Goal: Task Accomplishment & Management: Use online tool/utility

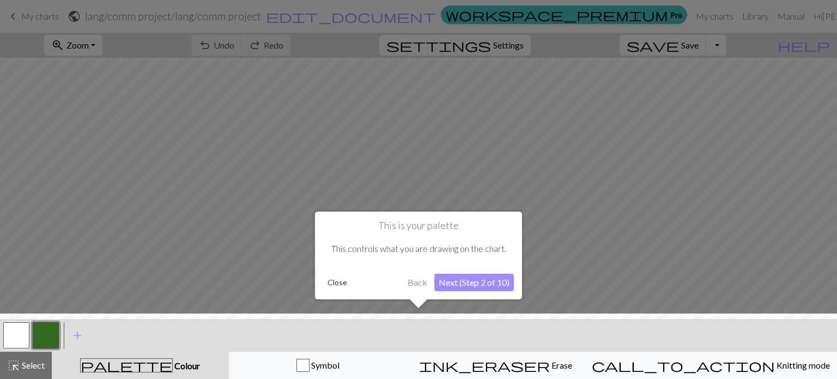
click at [467, 281] on button "Next (Step 2 of 10)" at bounding box center [474, 282] width 80 height 17
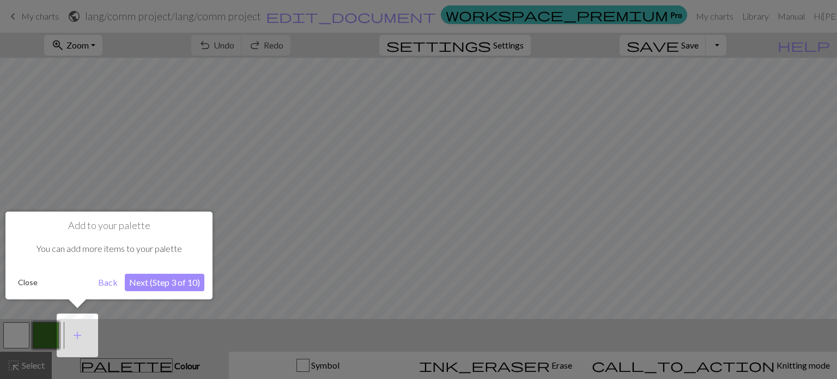
click at [183, 282] on button "Next (Step 3 of 10)" at bounding box center [165, 282] width 80 height 17
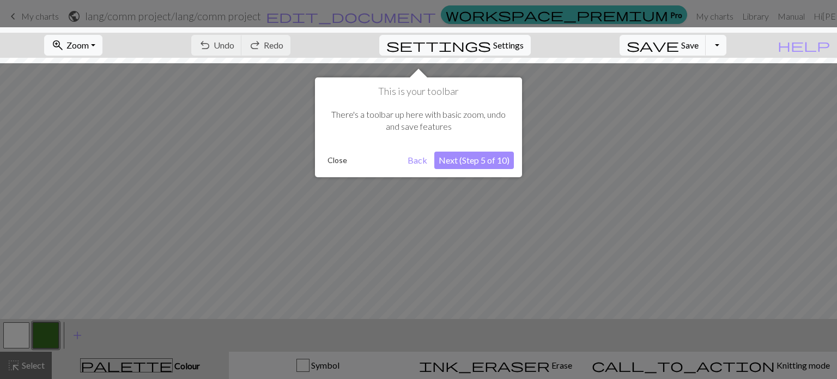
click at [480, 160] on button "Next (Step 5 of 10)" at bounding box center [474, 160] width 80 height 17
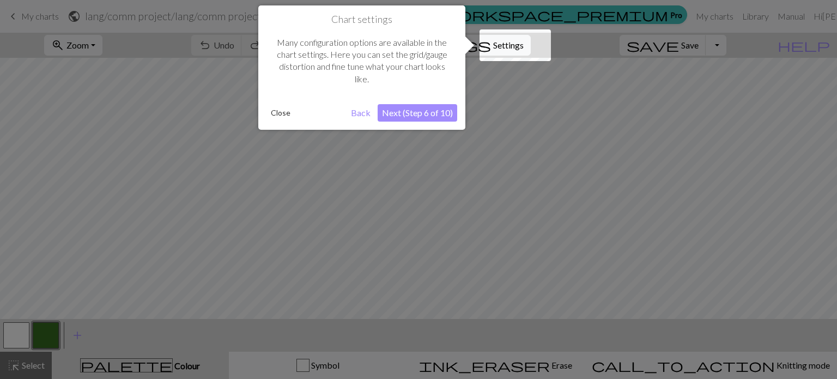
click at [415, 113] on button "Next (Step 6 of 10)" at bounding box center [418, 112] width 80 height 17
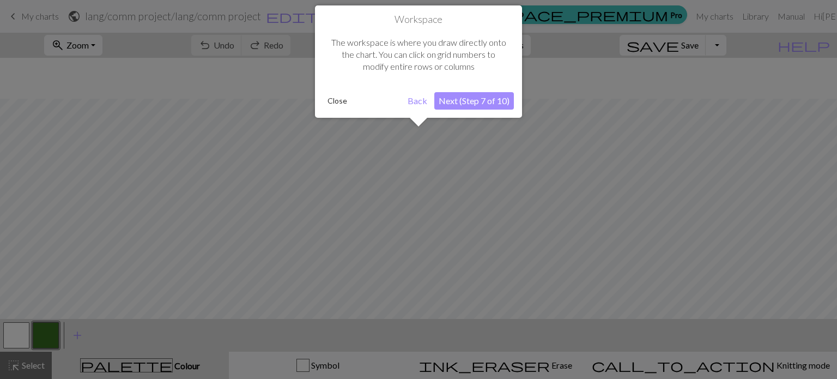
scroll to position [41, 0]
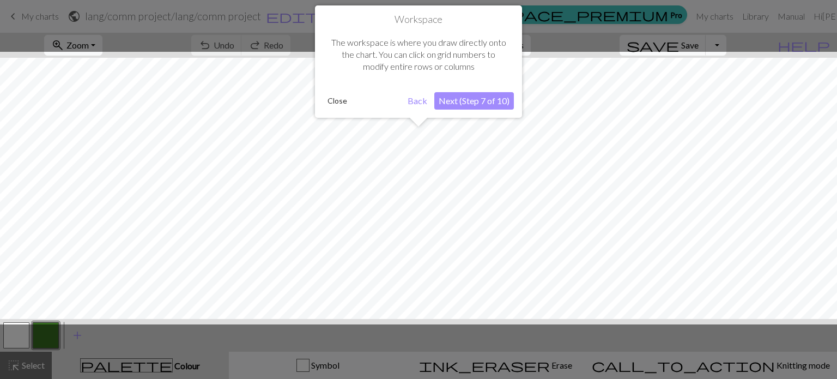
click at [488, 107] on button "Next (Step 7 of 10)" at bounding box center [474, 100] width 80 height 17
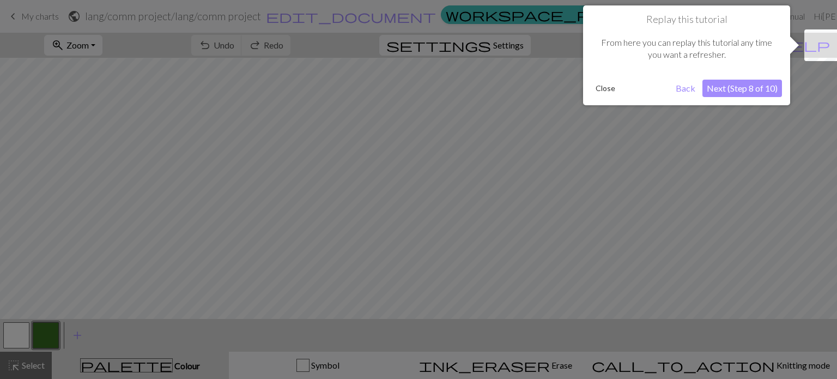
click at [722, 88] on button "Next (Step 8 of 10)" at bounding box center [743, 88] width 80 height 17
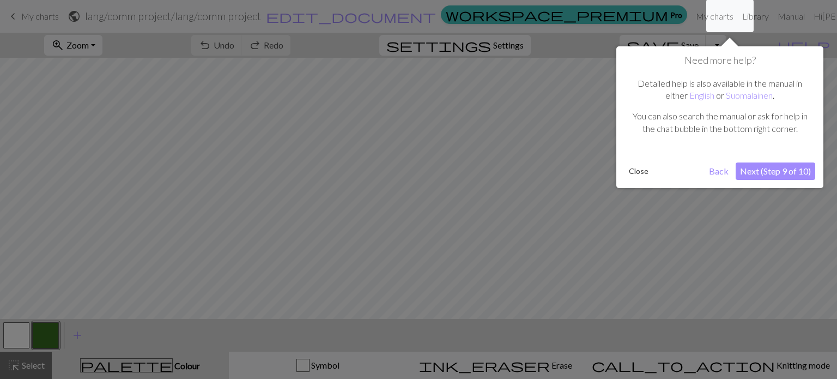
click at [765, 171] on button "Next (Step 9 of 10)" at bounding box center [776, 170] width 80 height 17
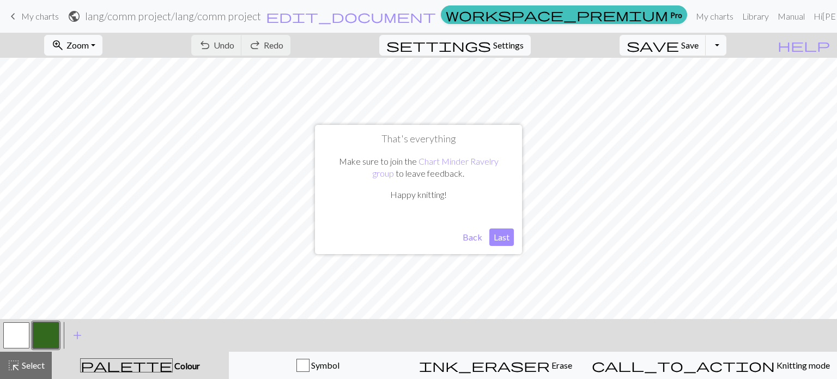
click at [502, 244] on button "Last" at bounding box center [501, 236] width 25 height 17
click at [44, 341] on button "button" at bounding box center [46, 335] width 26 height 26
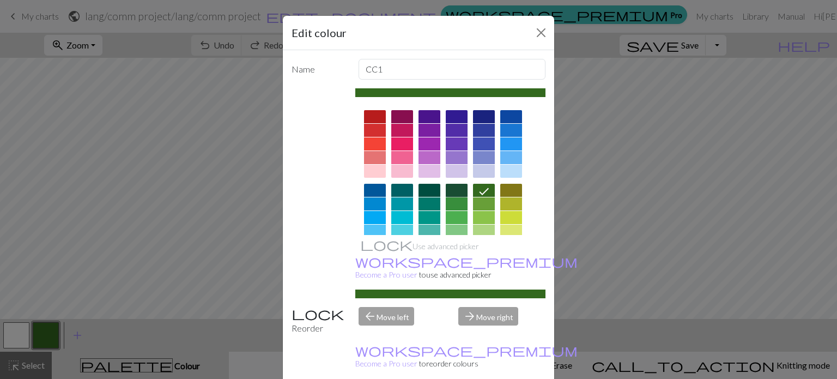
click at [446, 185] on div at bounding box center [457, 190] width 22 height 13
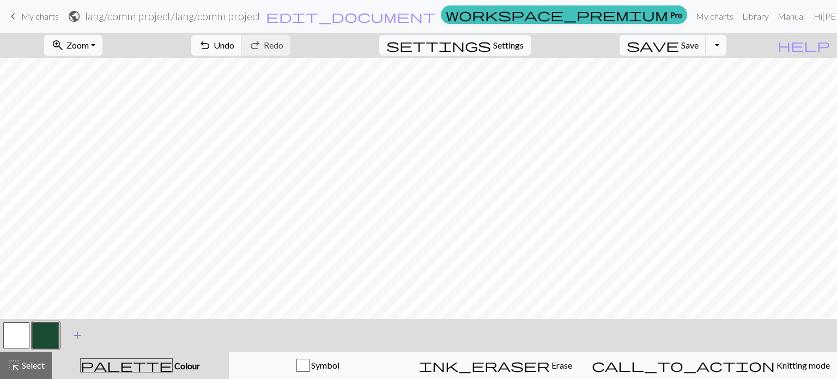
click at [74, 337] on span "add" at bounding box center [77, 335] width 13 height 15
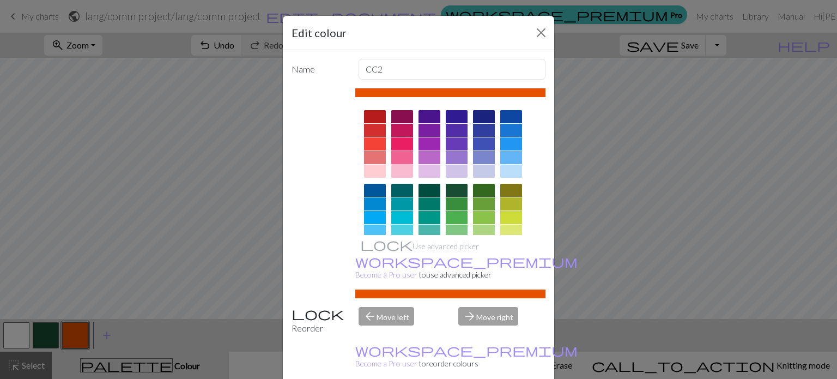
click at [401, 160] on div at bounding box center [402, 157] width 22 height 13
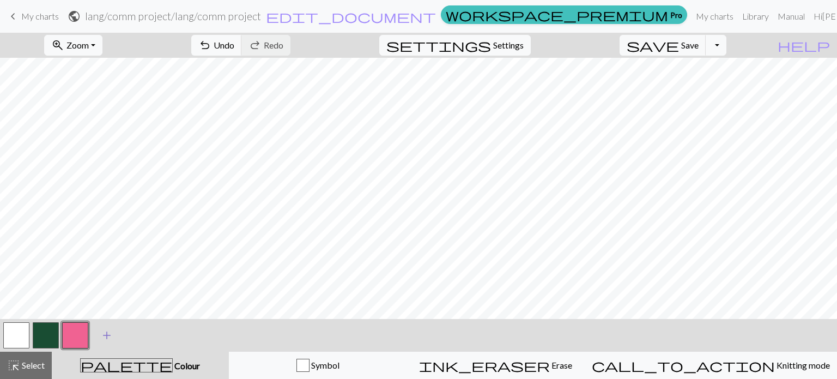
click at [108, 334] on span "add" at bounding box center [106, 335] width 13 height 15
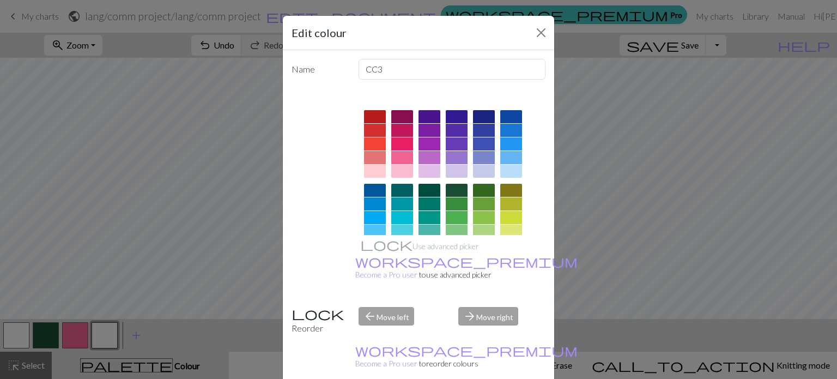
click at [533, 233] on div at bounding box center [450, 254] width 191 height 306
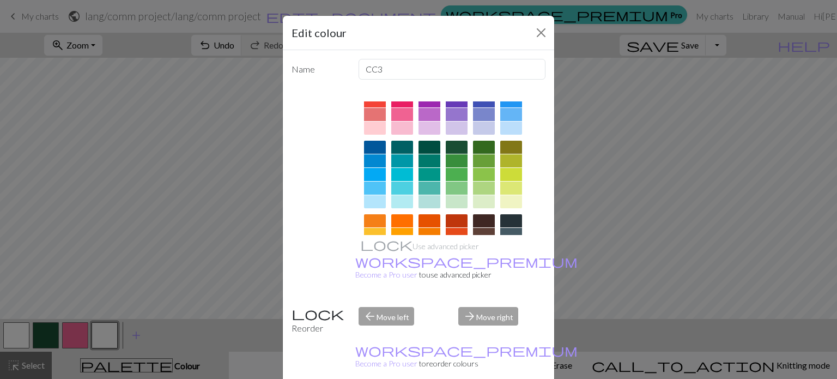
scroll to position [44, 0]
click at [511, 203] on div at bounding box center [511, 201] width 22 height 13
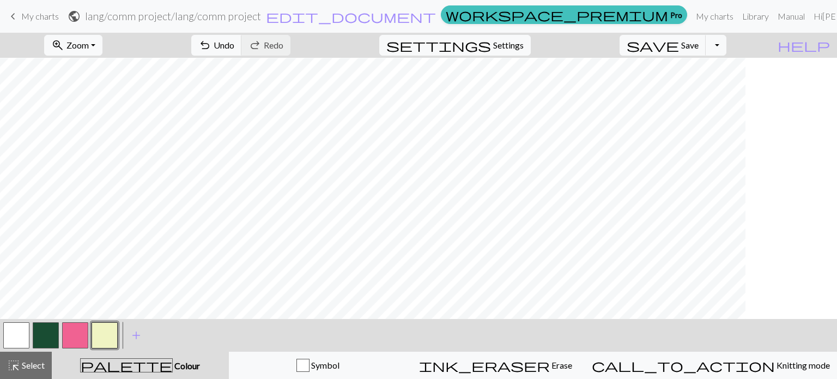
scroll to position [149, 0]
click at [89, 50] on span "Zoom" at bounding box center [77, 45] width 22 height 10
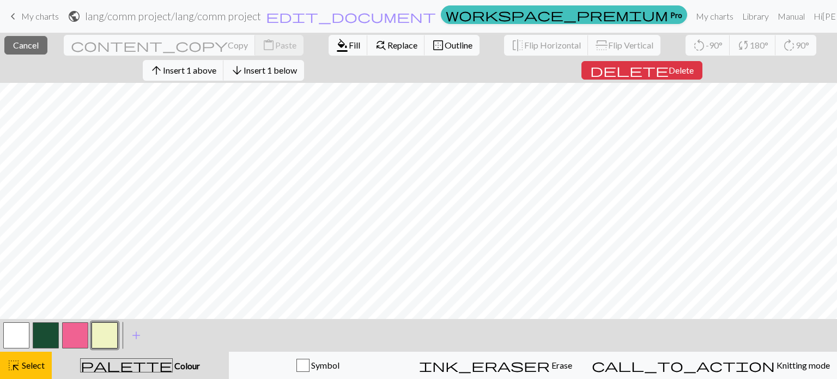
click at [109, 340] on button "button" at bounding box center [105, 335] width 26 height 26
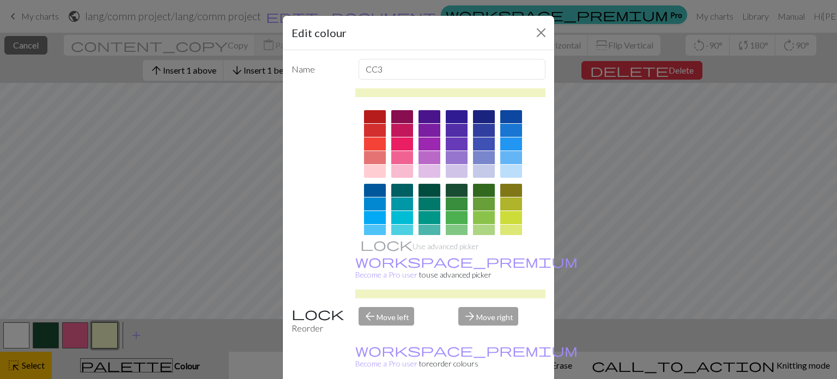
click at [109, 340] on div "Edit colour Name CC3 Use advanced picker workspace_premium Become a Pro user to…" at bounding box center [418, 189] width 837 height 379
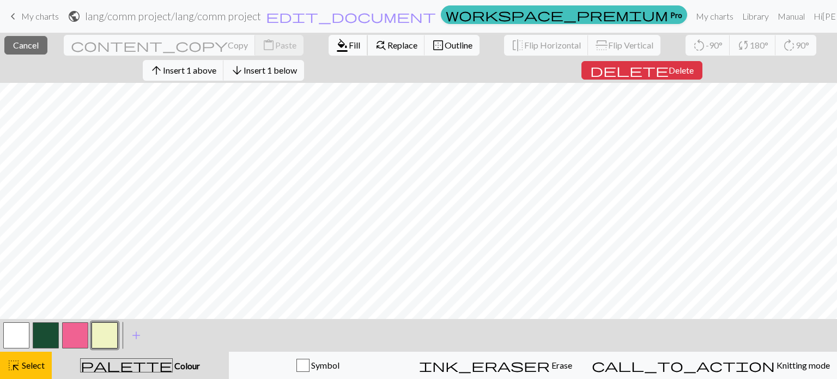
click at [349, 47] on span "Fill" at bounding box center [354, 45] width 11 height 10
click at [336, 51] on span "format_color_fill" at bounding box center [342, 45] width 13 height 15
click at [349, 40] on span "Fill" at bounding box center [354, 45] width 11 height 10
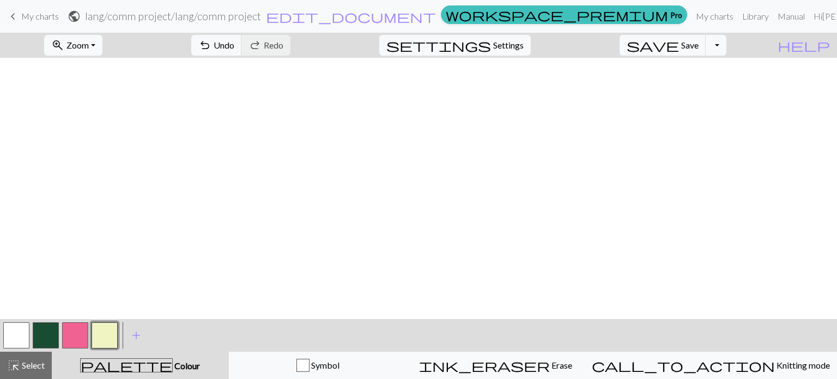
scroll to position [1531, 0]
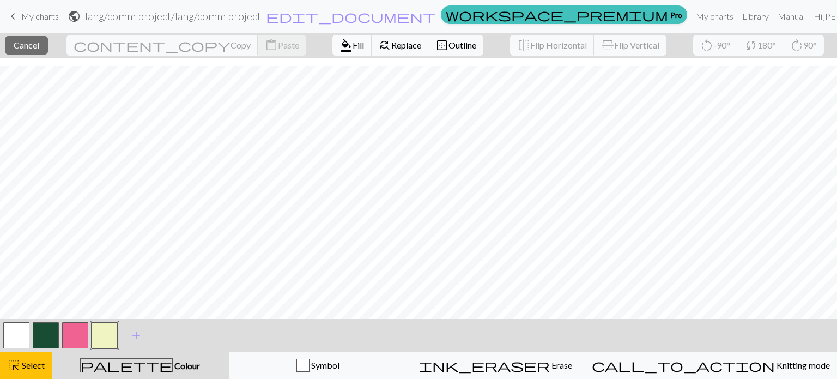
click at [340, 47] on span "format_color_fill" at bounding box center [346, 45] width 13 height 15
click at [39, 45] on span "Cancel" at bounding box center [27, 45] width 26 height 10
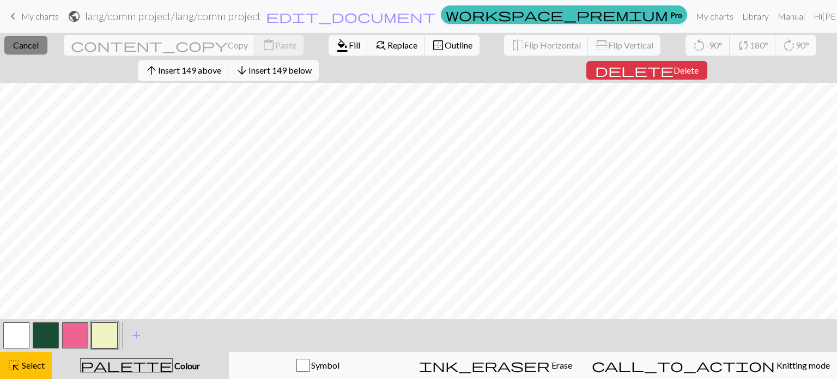
click at [26, 51] on button "close Cancel" at bounding box center [25, 45] width 43 height 19
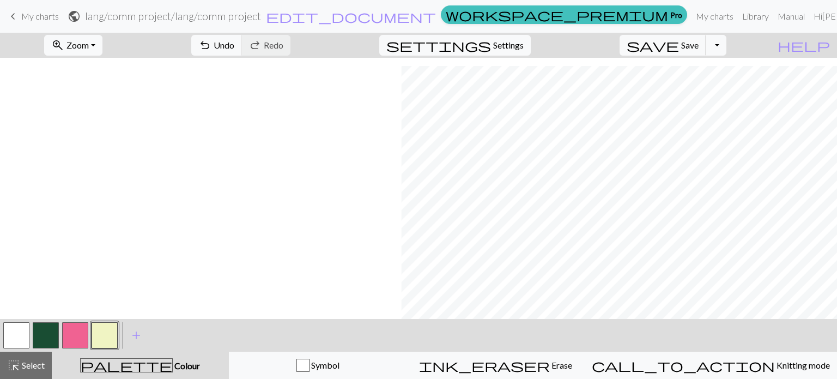
scroll to position [1531, 770]
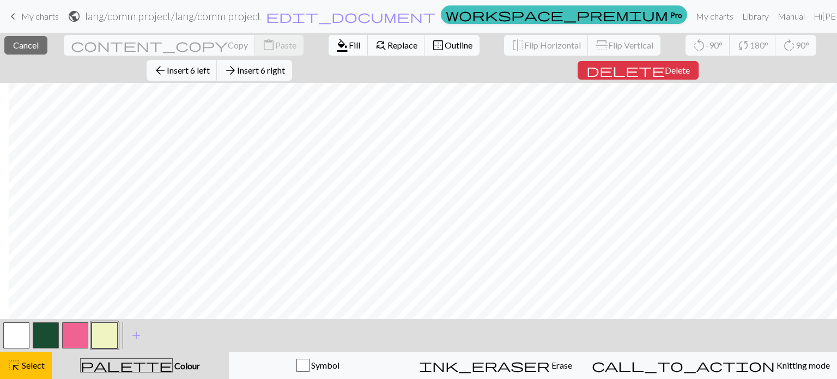
click at [336, 51] on span "format_color_fill" at bounding box center [342, 45] width 13 height 15
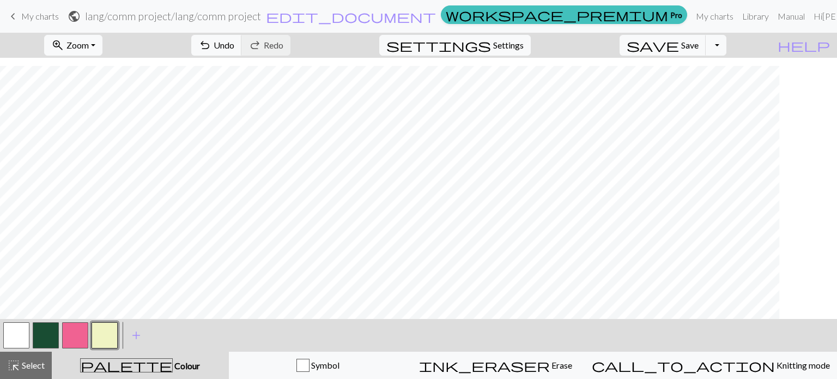
scroll to position [1531, 0]
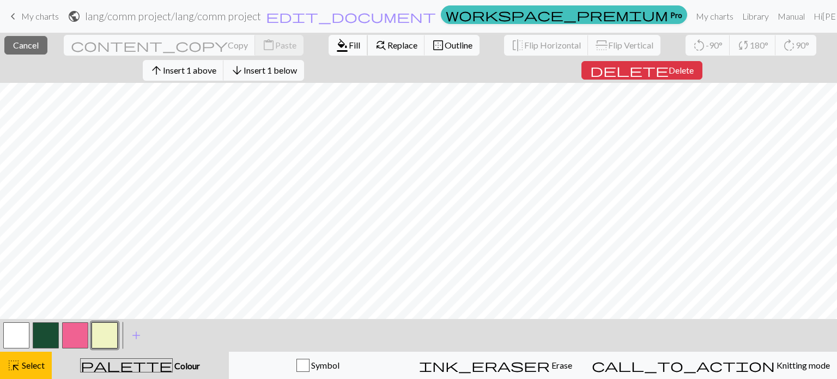
click at [336, 45] on span "format_color_fill" at bounding box center [342, 45] width 13 height 15
click at [329, 53] on button "format_color_fill Fill" at bounding box center [348, 45] width 39 height 21
click at [336, 45] on span "format_color_fill" at bounding box center [342, 45] width 13 height 15
click at [349, 40] on span "Fill" at bounding box center [354, 45] width 11 height 10
click at [336, 39] on span "format_color_fill" at bounding box center [342, 45] width 13 height 15
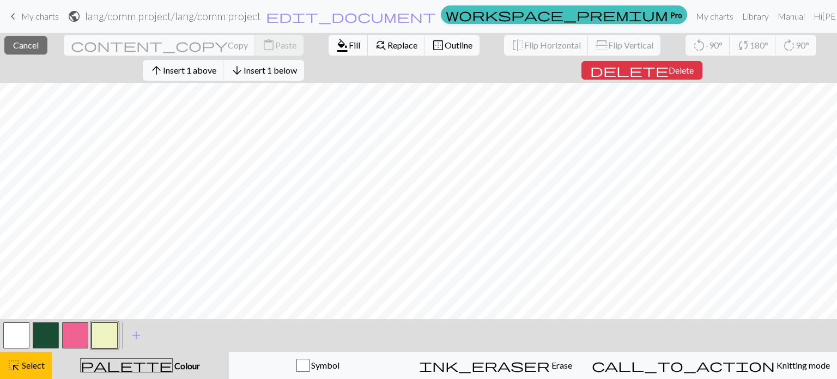
click at [349, 40] on span "Fill" at bounding box center [354, 45] width 11 height 10
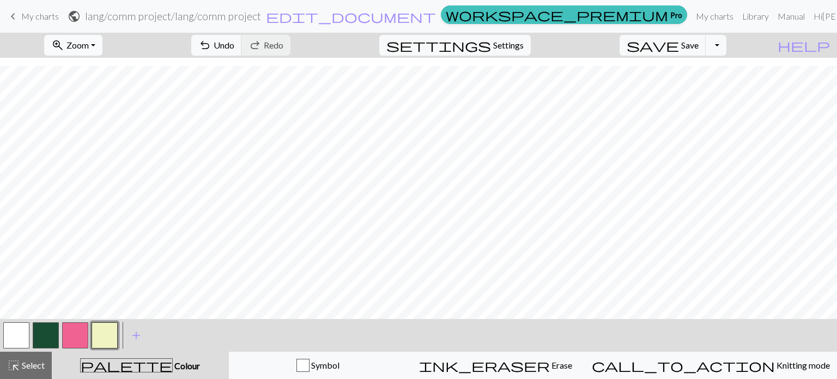
click at [89, 49] on span "Zoom" at bounding box center [77, 45] width 22 height 10
click at [96, 70] on button "Fit all" at bounding box center [88, 69] width 86 height 17
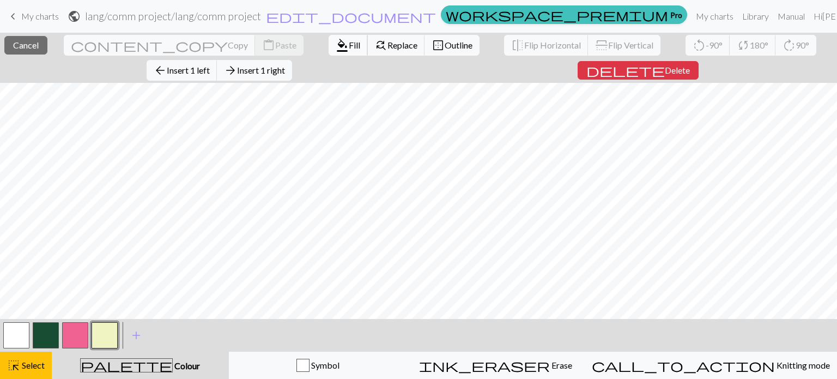
click at [349, 45] on span "Fill" at bounding box center [354, 45] width 11 height 10
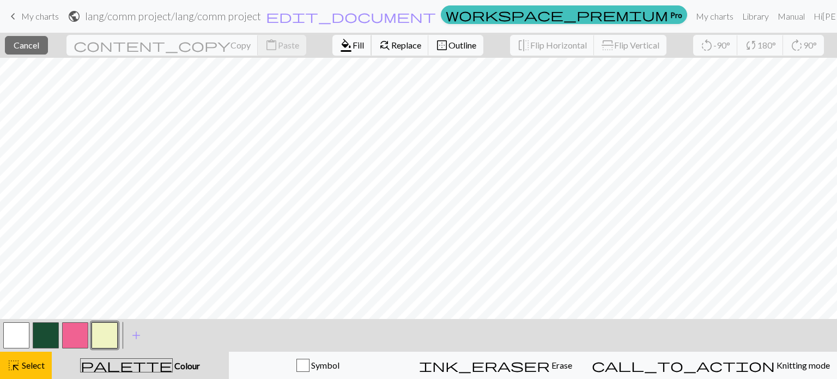
click at [340, 46] on span "format_color_fill" at bounding box center [346, 45] width 13 height 15
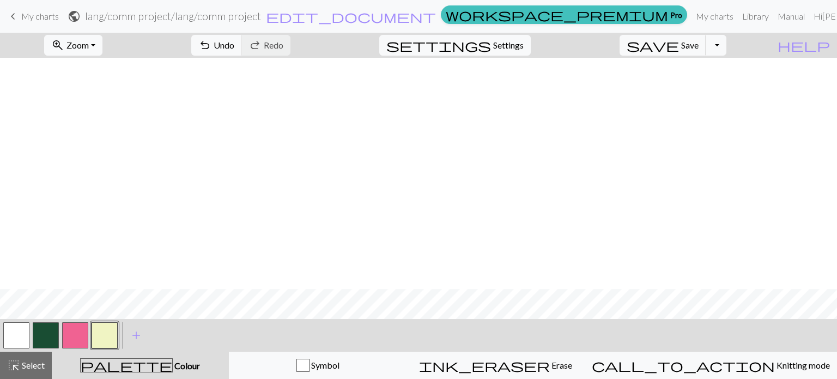
scroll to position [602, 0]
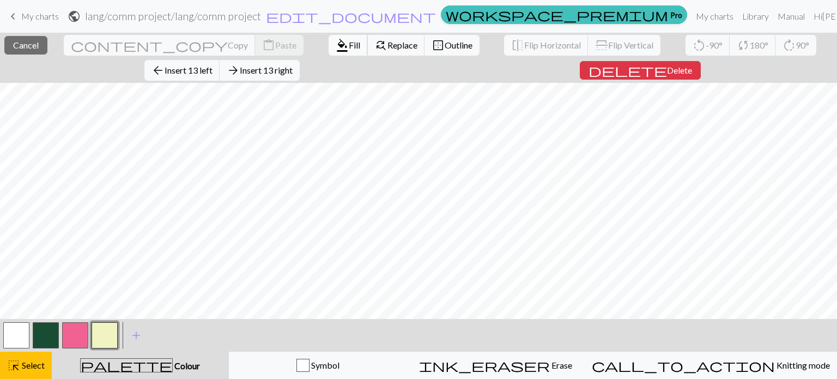
click at [349, 49] on span "Fill" at bounding box center [354, 45] width 11 height 10
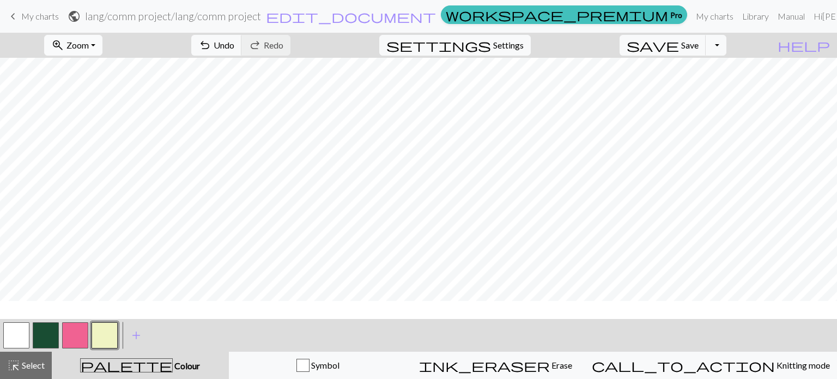
scroll to position [1321, 0]
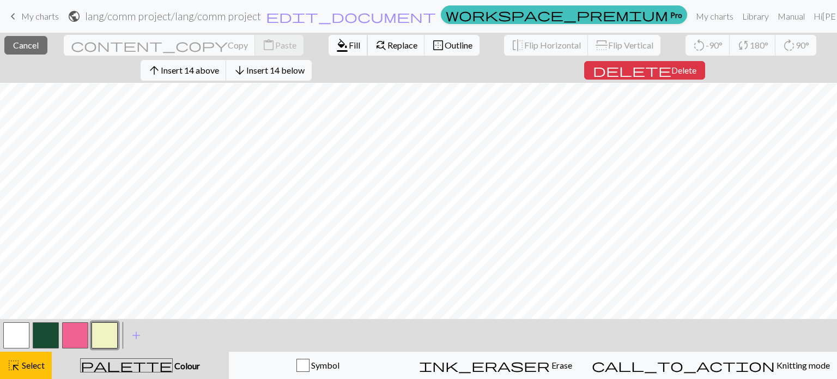
click at [349, 46] on span "Fill" at bounding box center [354, 45] width 11 height 10
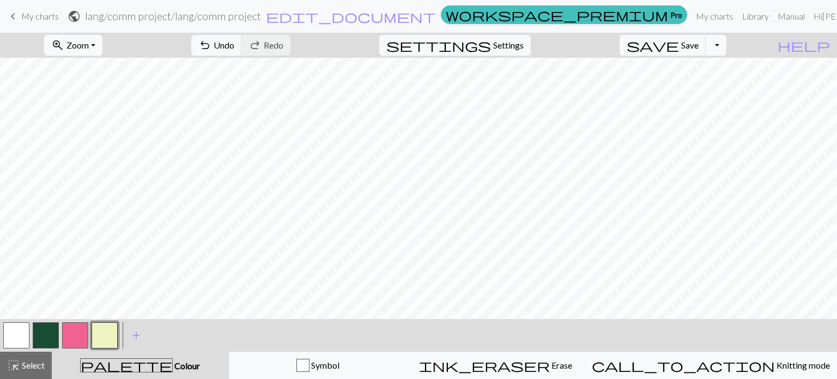
scroll to position [1348, 0]
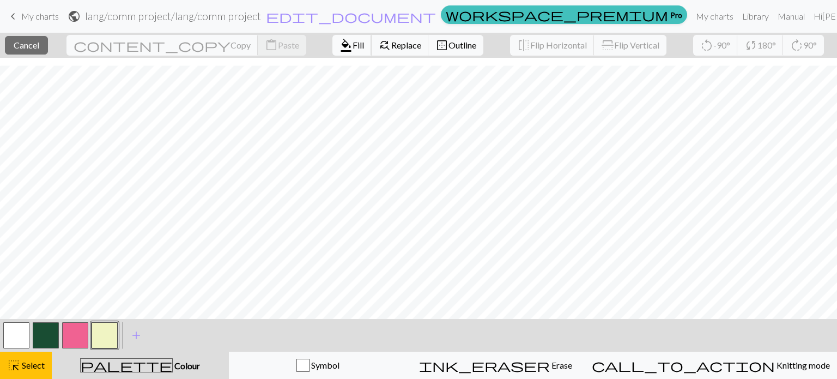
click at [353, 49] on span "Fill" at bounding box center [358, 45] width 11 height 10
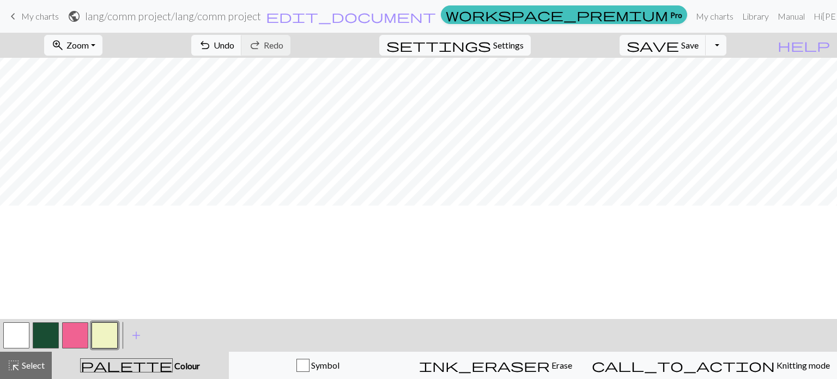
scroll to position [1049, 0]
click at [211, 50] on span "undo" at bounding box center [204, 45] width 13 height 15
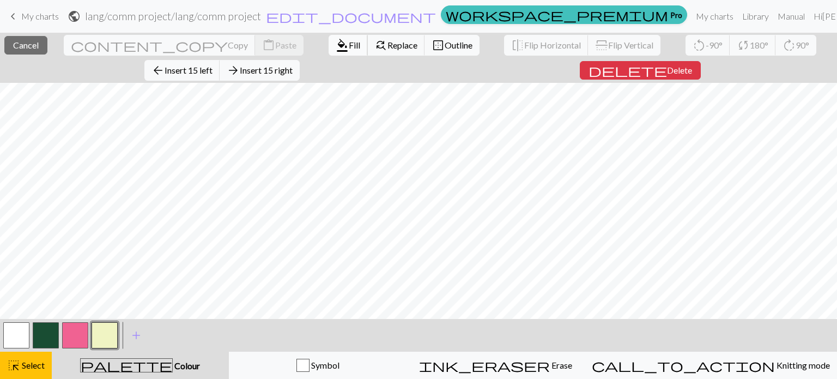
click at [336, 45] on span "format_color_fill" at bounding box center [342, 45] width 13 height 15
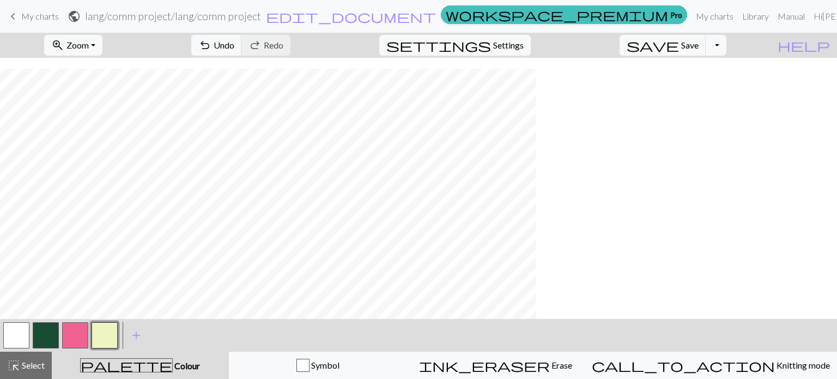
scroll to position [26, 0]
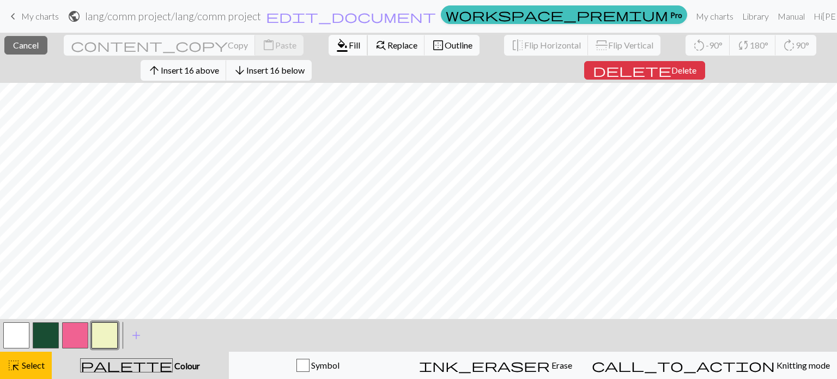
click at [349, 45] on span "Fill" at bounding box center [354, 45] width 11 height 10
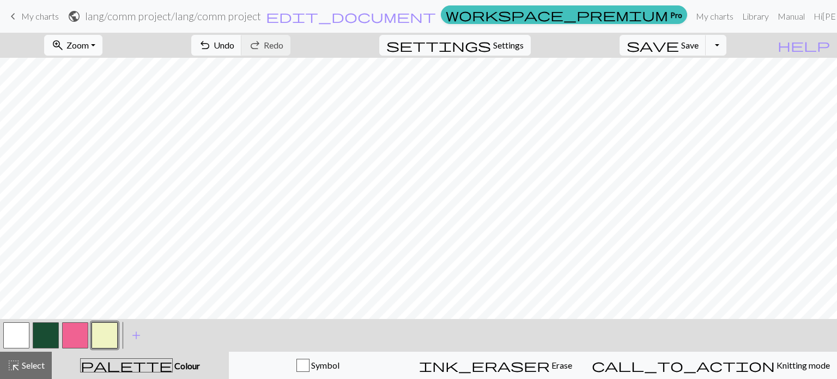
click at [89, 46] on span "Zoom" at bounding box center [77, 45] width 22 height 10
click at [108, 74] on button "Fit all" at bounding box center [88, 69] width 86 height 17
click at [22, 333] on button "button" at bounding box center [16, 335] width 26 height 26
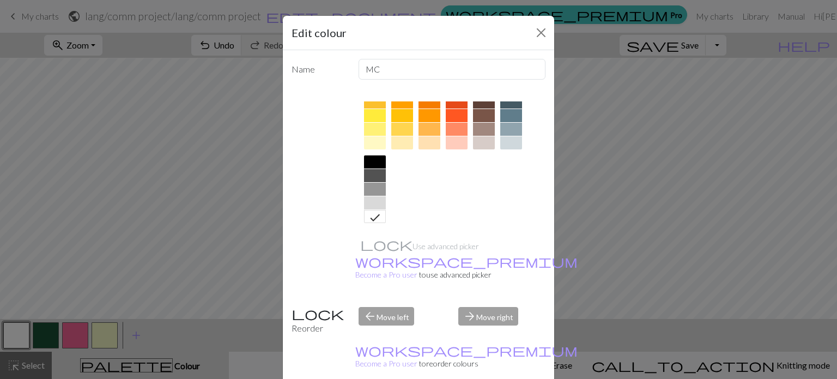
scroll to position [167, 0]
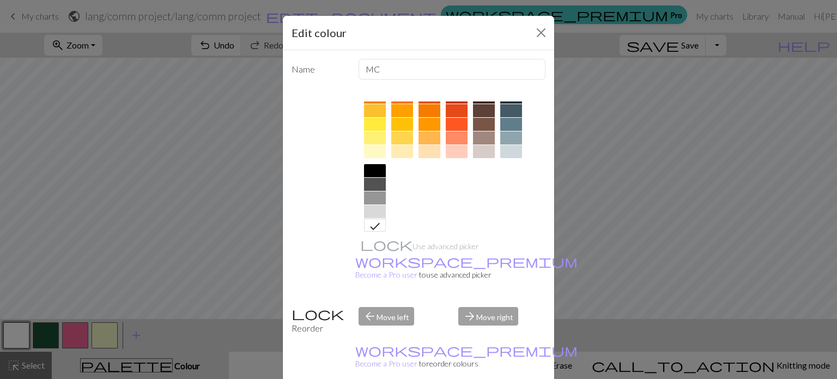
click at [495, 307] on div "arrow_forward Move right" at bounding box center [502, 321] width 100 height 28
click at [472, 307] on div "arrow_forward Move right" at bounding box center [502, 321] width 100 height 28
click at [375, 307] on div "arrow_back Move left" at bounding box center [402, 321] width 100 height 28
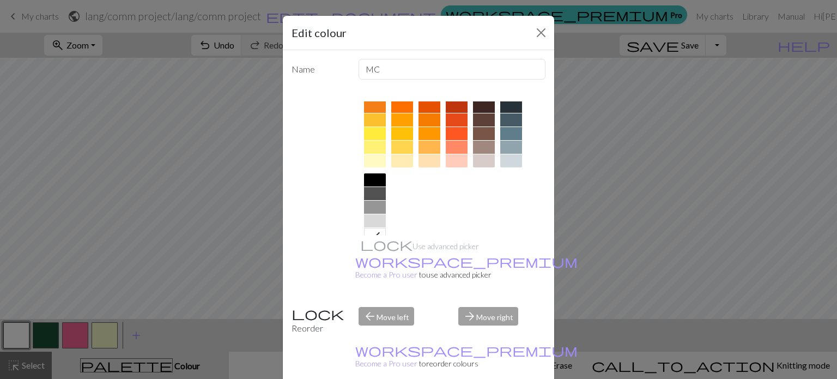
scroll to position [176, 0]
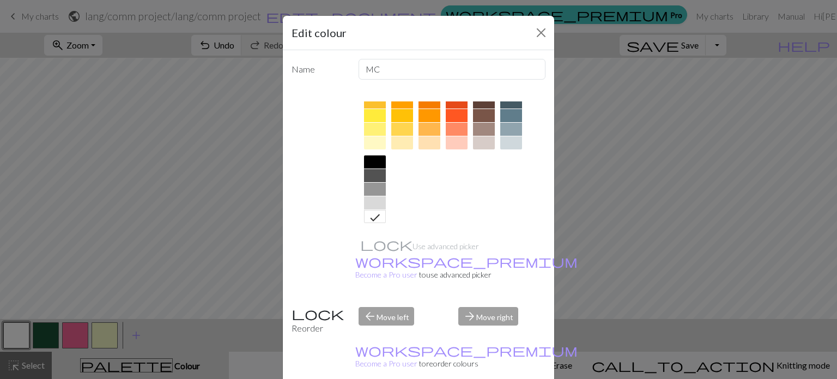
click at [396, 245] on div "Use advanced picker workspace_premium Become a Pro user to use advanced picker" at bounding box center [450, 193] width 191 height 210
click at [370, 143] on div at bounding box center [375, 144] width 22 height 13
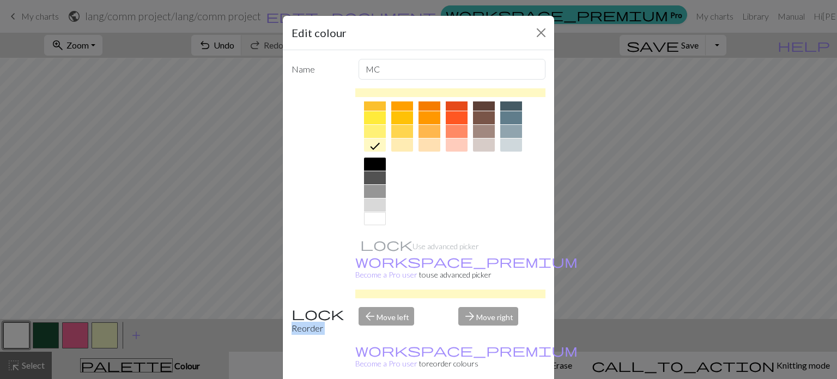
drag, startPoint x: 471, startPoint y: 281, endPoint x: 365, endPoint y: 287, distance: 106.4
click at [365, 287] on div "Name MC Use advanced picker workspace_premium Become a Pro user to use advanced…" at bounding box center [418, 218] width 271 height 337
click at [361, 289] on div at bounding box center [450, 293] width 191 height 9
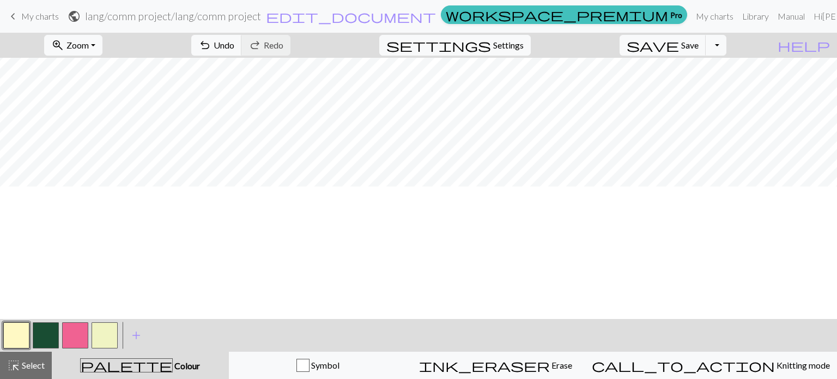
scroll to position [0, 0]
click at [242, 51] on button "undo Undo Undo" at bounding box center [216, 45] width 51 height 21
click at [86, 45] on button "zoom_in Zoom Zoom" at bounding box center [73, 45] width 58 height 21
click at [90, 144] on button "100%" at bounding box center [88, 148] width 86 height 17
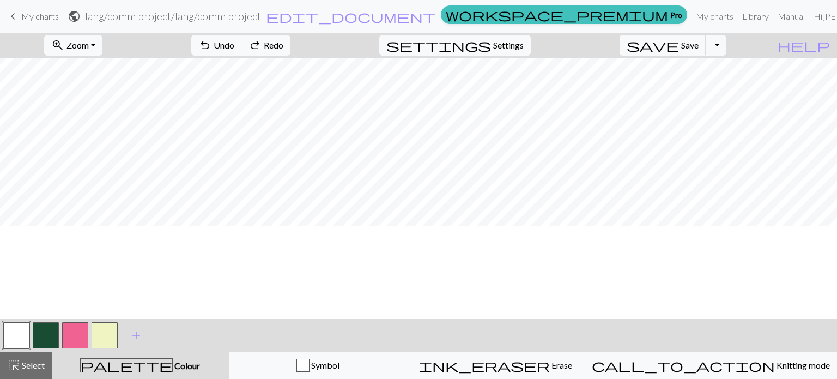
scroll to position [0, 0]
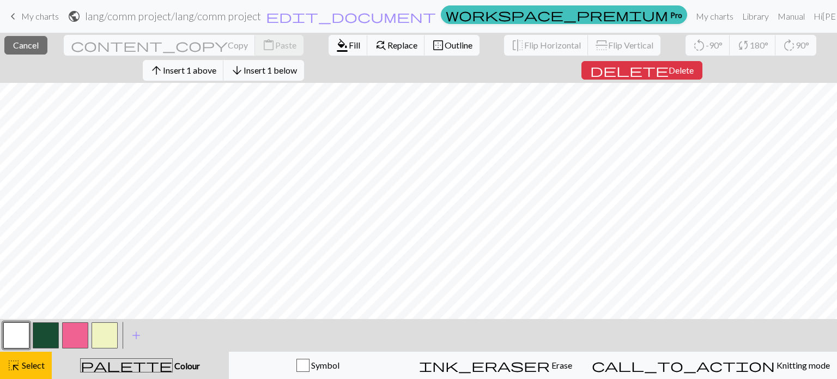
click at [47, 348] on button "button" at bounding box center [46, 335] width 26 height 26
click at [336, 49] on span "format_color_fill" at bounding box center [342, 45] width 13 height 15
click at [349, 40] on span "Fill" at bounding box center [354, 45] width 11 height 10
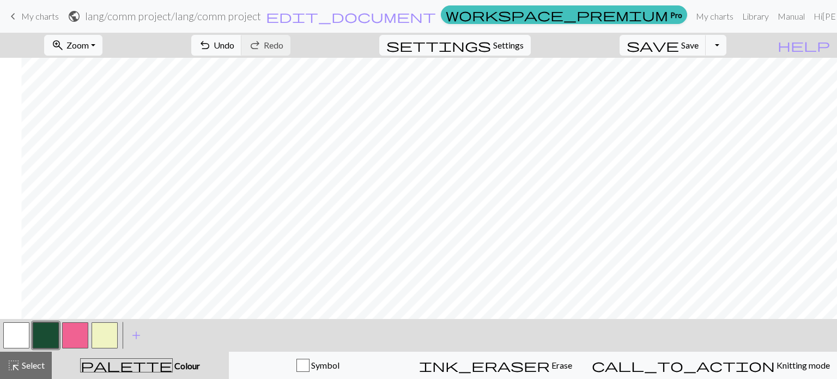
scroll to position [0, 681]
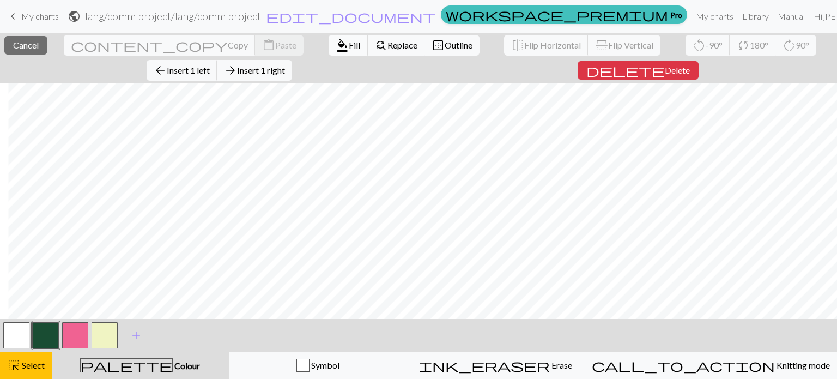
click at [336, 43] on span "format_color_fill" at bounding box center [342, 45] width 13 height 15
click at [329, 53] on button "format_color_fill Fill" at bounding box center [348, 45] width 39 height 21
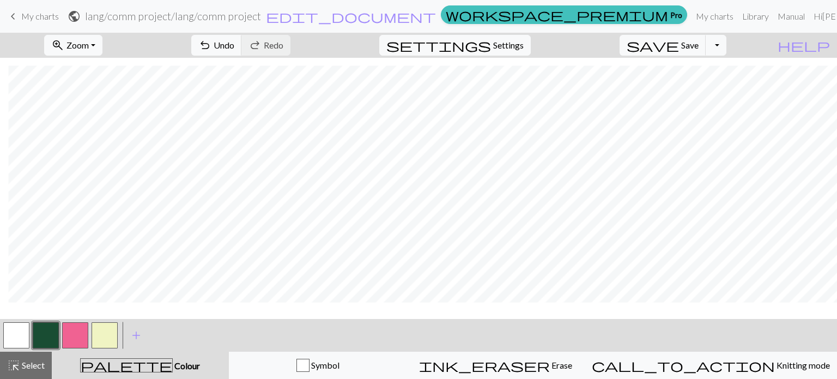
scroll to position [1431, 681]
click at [89, 38] on button "zoom_in Zoom Zoom" at bounding box center [73, 45] width 58 height 21
click at [101, 72] on button "Fit all" at bounding box center [88, 69] width 86 height 17
click at [211, 51] on span "undo" at bounding box center [204, 45] width 13 height 15
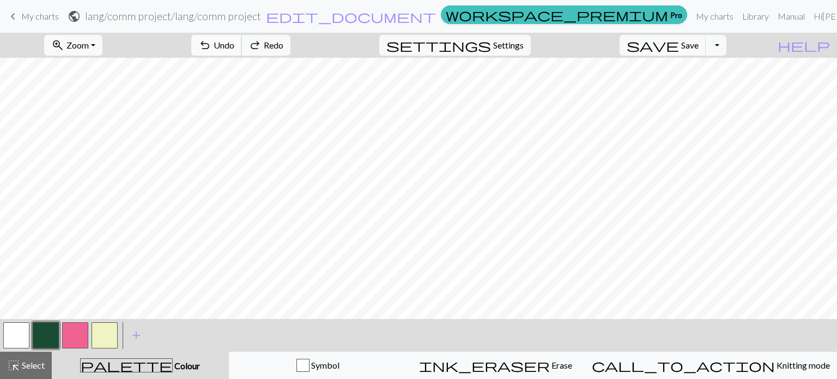
click at [211, 51] on span "undo" at bounding box center [204, 45] width 13 height 15
click at [74, 329] on button "button" at bounding box center [75, 335] width 26 height 26
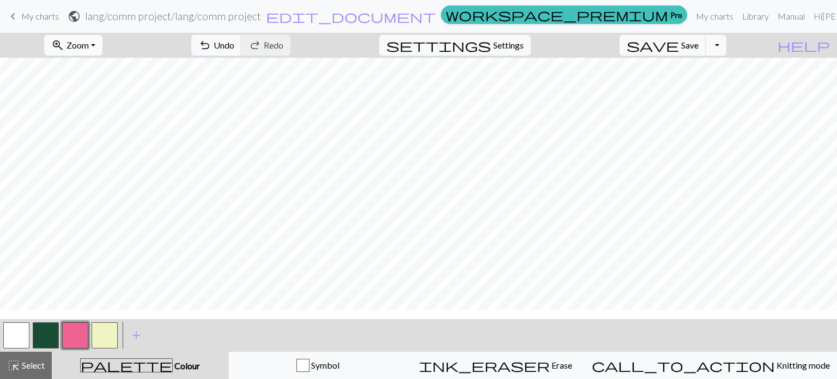
scroll to position [352, 0]
click at [102, 47] on button "zoom_in Zoom Zoom" at bounding box center [73, 45] width 58 height 21
click at [108, 166] on button "150%" at bounding box center [88, 165] width 86 height 17
click at [89, 46] on span "Zoom" at bounding box center [77, 45] width 22 height 10
click at [101, 185] on button "200%" at bounding box center [88, 182] width 86 height 17
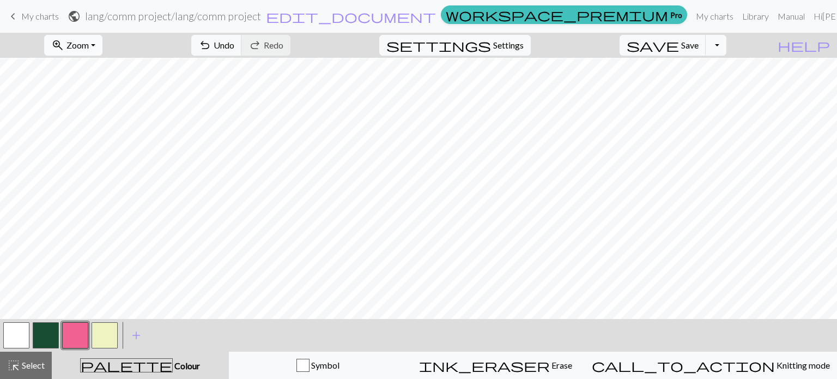
click at [89, 41] on span "Zoom" at bounding box center [77, 45] width 22 height 10
click at [91, 131] on button "50%" at bounding box center [88, 130] width 86 height 17
